Goal: Ask a question

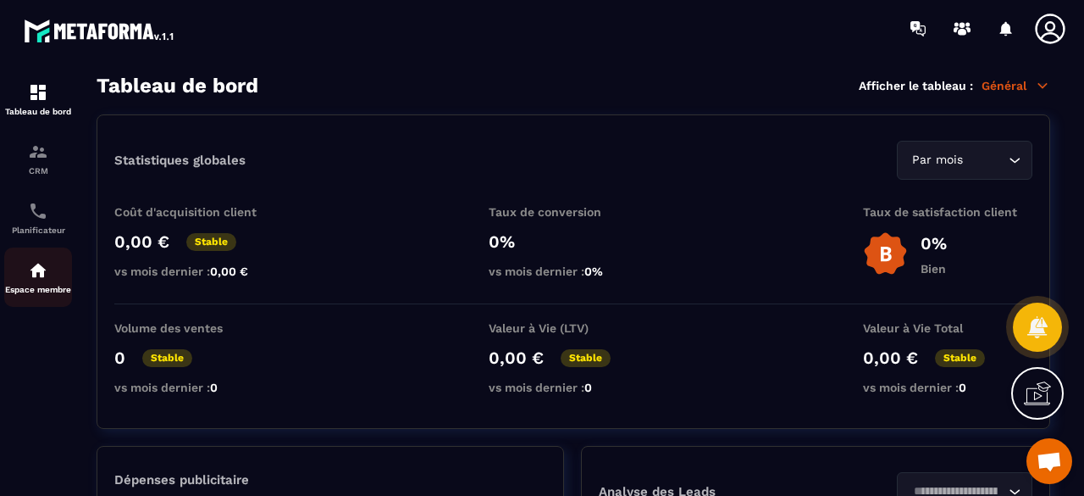
click at [27, 283] on div "Espace membre" at bounding box center [38, 277] width 68 height 34
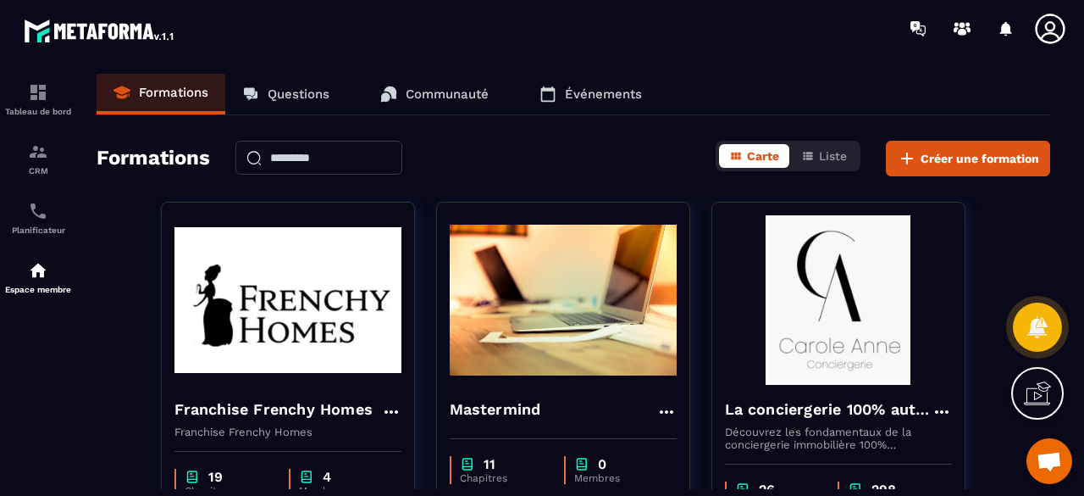
click at [328, 90] on p "Questions" at bounding box center [299, 93] width 62 height 15
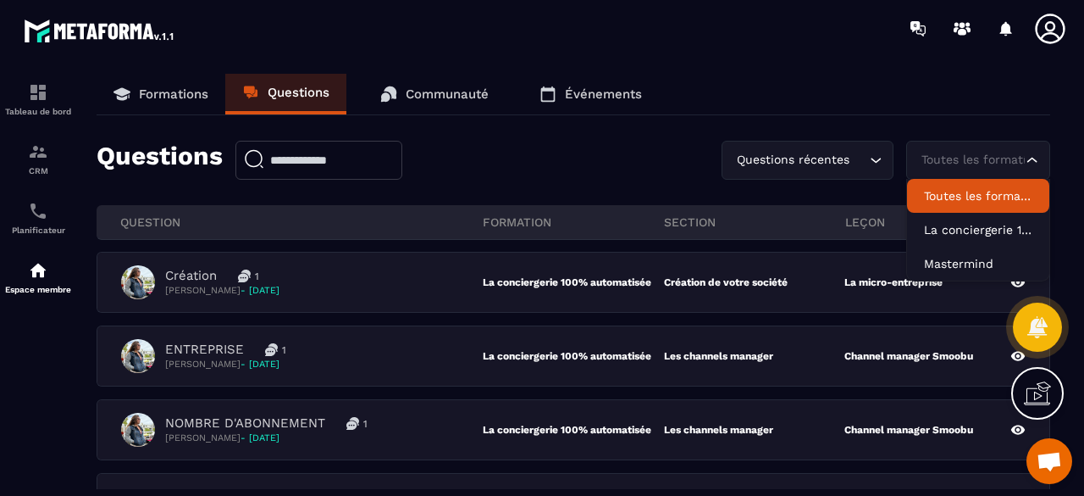
click at [964, 158] on div "Toutes les formations" at bounding box center [970, 160] width 108 height 19
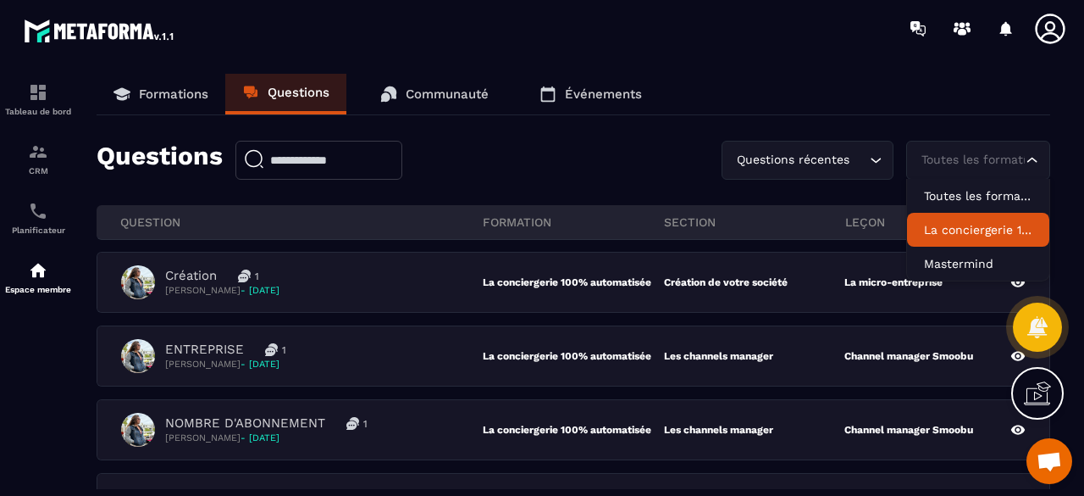
click at [966, 227] on p "La conciergerie 100% automatisée" at bounding box center [978, 229] width 108 height 17
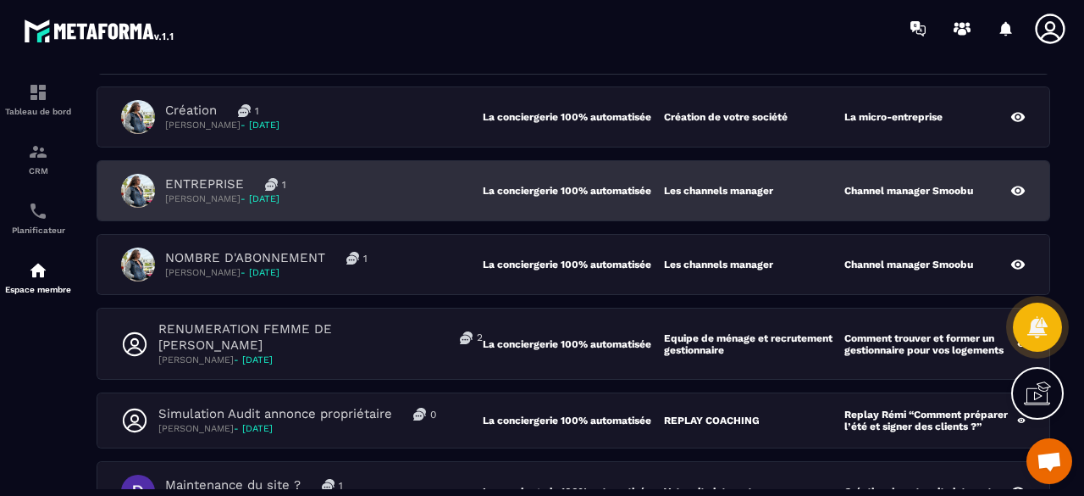
scroll to position [169, 0]
